Goal: Information Seeking & Learning: Check status

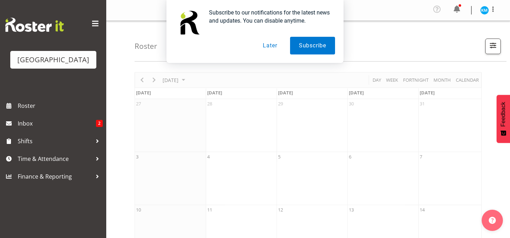
click at [264, 47] on button "Later" at bounding box center [270, 46] width 32 height 18
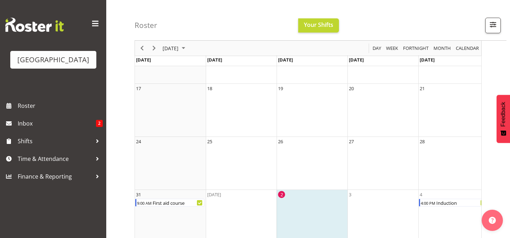
scroll to position [185, 0]
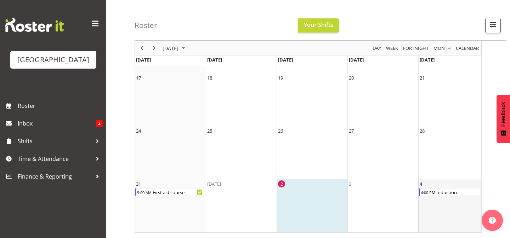
click at [451, 198] on td "4 4:00 PM Induction" at bounding box center [453, 206] width 71 height 53
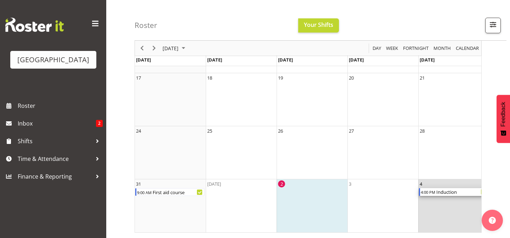
click at [449, 193] on div "Induction" at bounding box center [462, 192] width 52 height 8
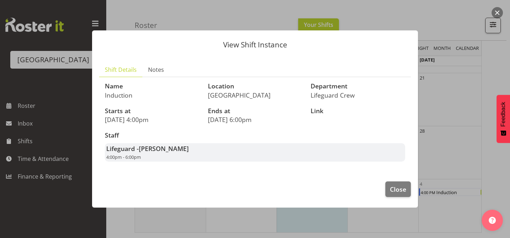
drag, startPoint x: 105, startPoint y: 93, endPoint x: 147, endPoint y: 145, distance: 67.0
click at [148, 147] on div "Name Induction Location Splash Palace Department Lifeguard Crew Starts at 4th S…" at bounding box center [255, 122] width 309 height 87
click at [136, 188] on footer "Close" at bounding box center [255, 191] width 326 height 33
click at [155, 73] on span "Notes" at bounding box center [156, 70] width 16 height 9
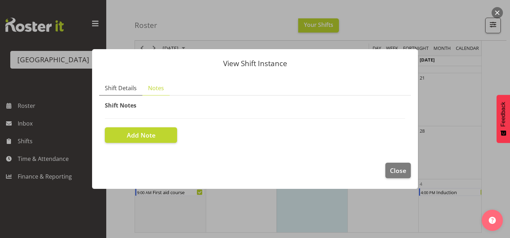
click at [119, 89] on span "Shift Details" at bounding box center [121, 88] width 32 height 9
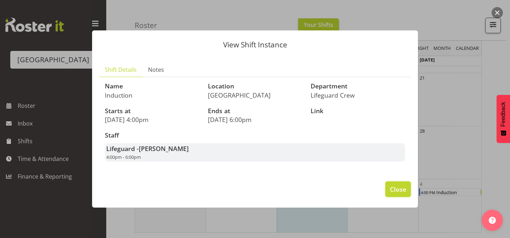
click at [398, 187] on span "Close" at bounding box center [398, 189] width 16 height 9
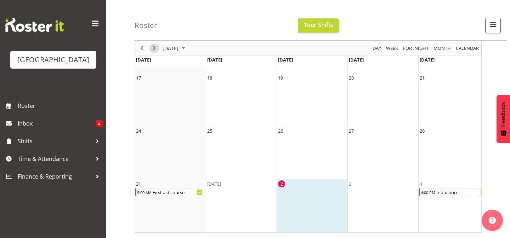
click at [156, 49] on span "Next" at bounding box center [154, 48] width 9 height 9
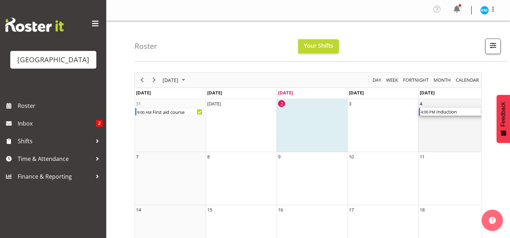
click at [478, 109] on div "Induction" at bounding box center [462, 112] width 52 height 8
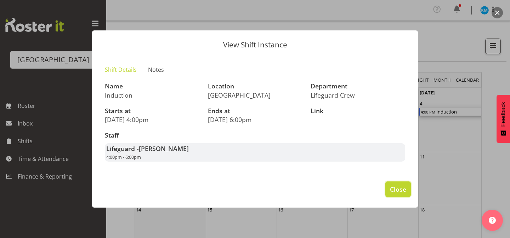
click at [403, 183] on button "Close" at bounding box center [398, 190] width 26 height 16
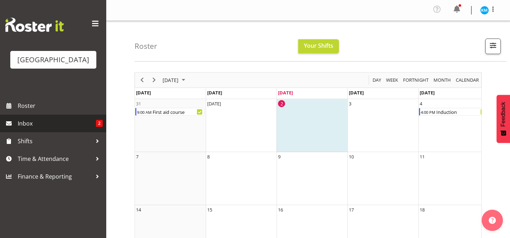
click at [26, 119] on span "Inbox" at bounding box center [57, 123] width 78 height 11
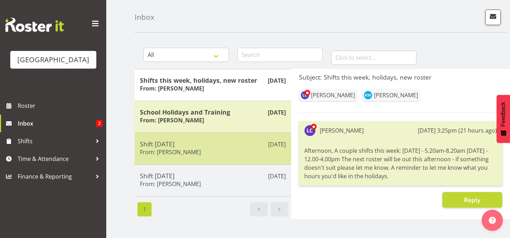
scroll to position [30, 0]
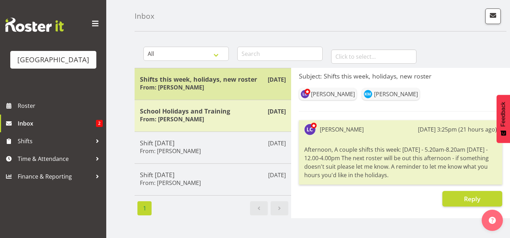
click at [169, 91] on h6 "From: [PERSON_NAME]" at bounding box center [172, 87] width 64 height 7
click at [258, 80] on h5 "Shifts this week, holidays, new roster" at bounding box center [213, 79] width 146 height 8
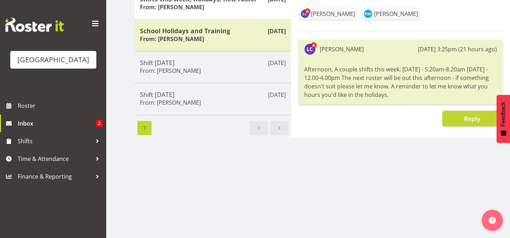
scroll to position [112, 0]
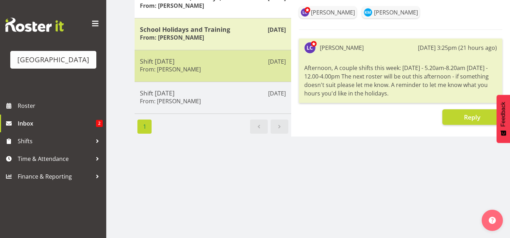
click at [163, 69] on h6 "From: [PERSON_NAME]" at bounding box center [170, 69] width 61 height 7
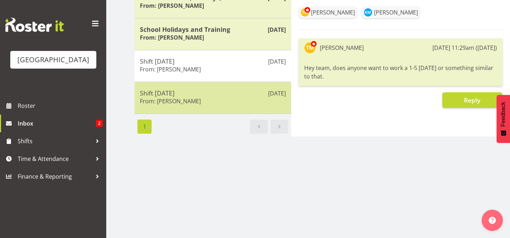
click at [197, 99] on div "Shift [DATE] From: [PERSON_NAME]" at bounding box center [213, 97] width 146 height 17
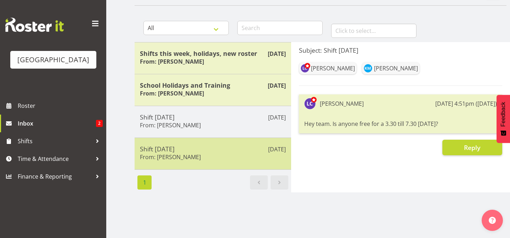
scroll to position [50, 0]
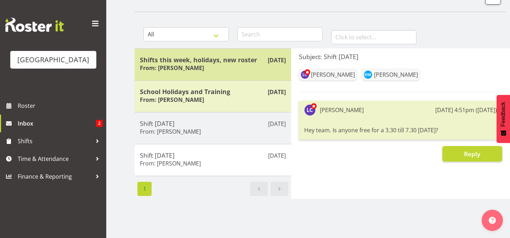
click at [197, 79] on div "[DATE] Shifts this week, holidays, new roster From: [PERSON_NAME]" at bounding box center [213, 65] width 157 height 32
